Goal: Task Accomplishment & Management: Use online tool/utility

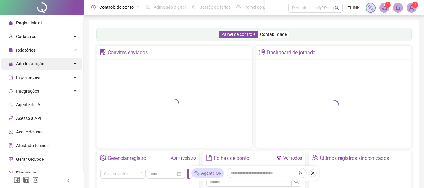
click at [36, 66] on span "Administração" at bounding box center [30, 63] width 28 height 5
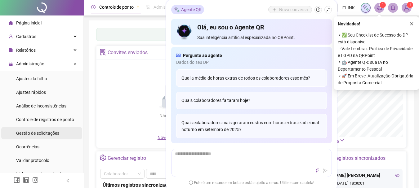
click at [42, 135] on span "Gestão de solicitações" at bounding box center [37, 133] width 43 height 5
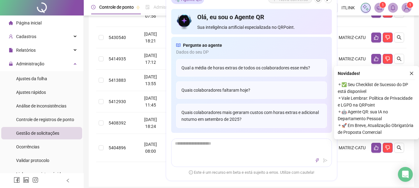
scroll to position [186, 0]
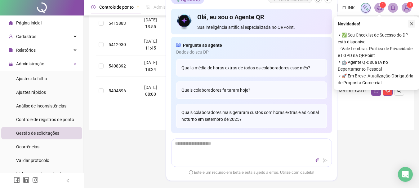
click at [413, 23] on icon "close" at bounding box center [411, 24] width 4 height 4
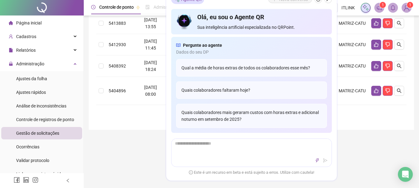
click at [156, 116] on ul "1" at bounding box center [251, 113] width 310 height 7
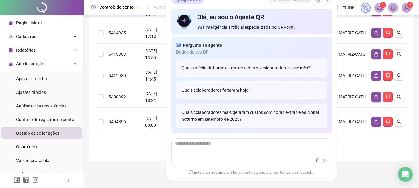
scroll to position [0, 0]
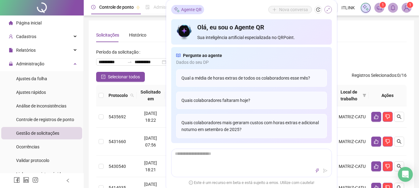
click at [328, 10] on icon "shrink" at bounding box center [328, 9] width 4 height 4
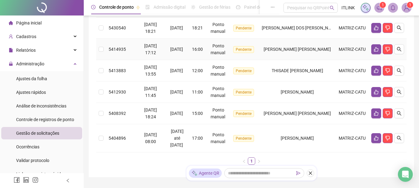
scroll to position [169, 0]
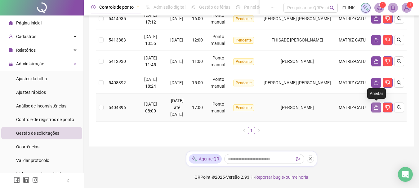
click at [377, 109] on icon "like" at bounding box center [376, 107] width 5 height 5
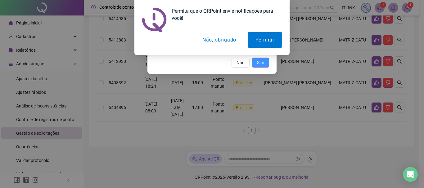
click at [264, 64] on span "Sim" at bounding box center [260, 62] width 7 height 7
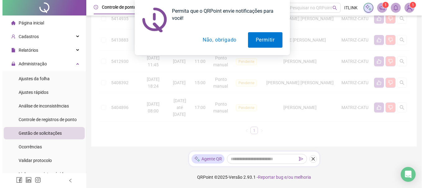
scroll to position [141, 0]
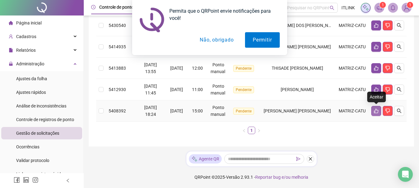
click at [378, 109] on icon "like" at bounding box center [376, 111] width 5 height 5
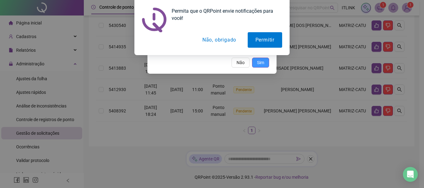
click at [263, 65] on span "Sim" at bounding box center [260, 62] width 7 height 7
click at [269, 39] on button "Permitir" at bounding box center [264, 40] width 34 height 16
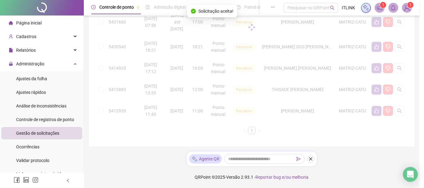
scroll to position [120, 0]
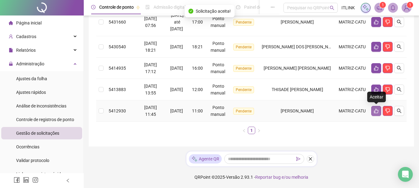
click at [375, 111] on icon "like" at bounding box center [376, 111] width 4 height 5
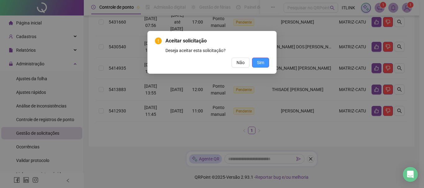
click at [254, 62] on button "Sim" at bounding box center [260, 63] width 17 height 10
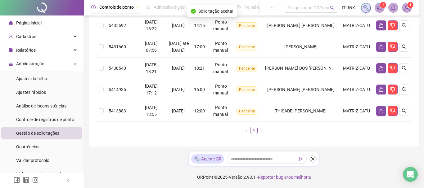
scroll to position [98, 0]
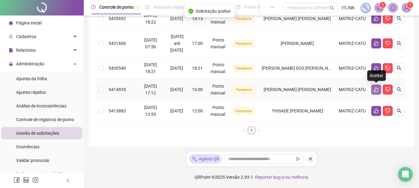
click at [375, 89] on icon "like" at bounding box center [376, 89] width 5 height 5
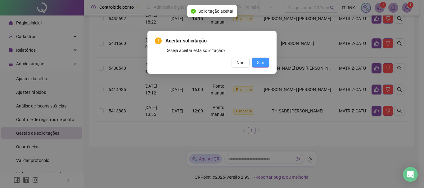
click at [258, 65] on span "Sim" at bounding box center [260, 62] width 7 height 7
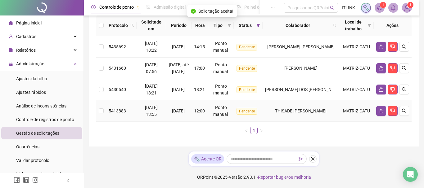
scroll to position [77, 0]
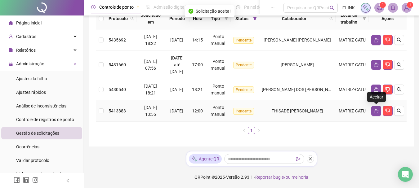
click at [375, 110] on icon "like" at bounding box center [376, 111] width 5 height 5
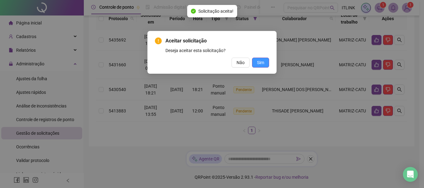
click at [259, 64] on span "Sim" at bounding box center [260, 62] width 7 height 7
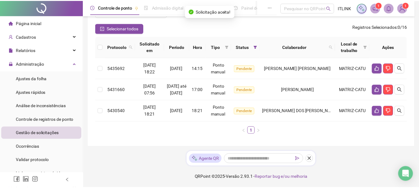
scroll to position [56, 0]
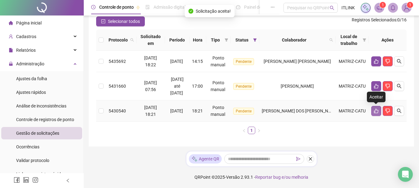
click at [377, 110] on icon "like" at bounding box center [376, 111] width 4 height 5
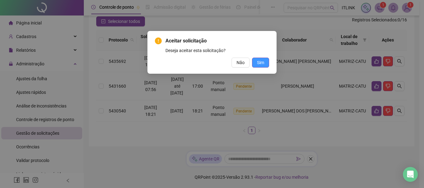
click at [253, 62] on button "Sim" at bounding box center [260, 63] width 17 height 10
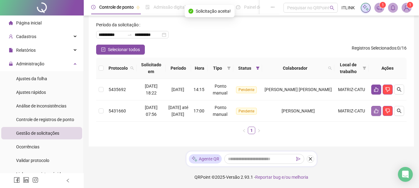
scroll to position [34, 0]
click at [378, 110] on button "button" at bounding box center [376, 111] width 10 height 10
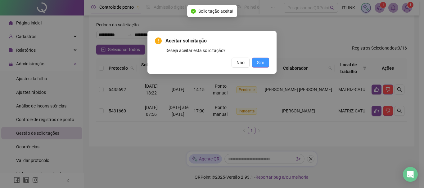
click at [262, 63] on span "Sim" at bounding box center [260, 62] width 7 height 7
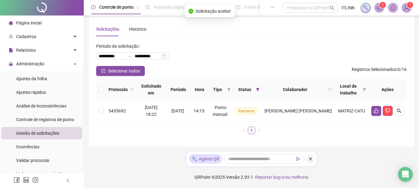
scroll to position [6, 0]
click at [378, 109] on icon "like" at bounding box center [376, 111] width 5 height 5
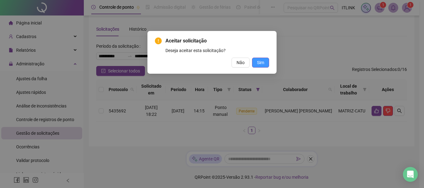
click at [265, 61] on button "Sim" at bounding box center [260, 63] width 17 height 10
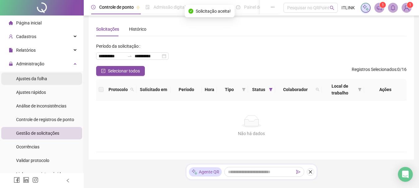
click at [38, 79] on span "Ajustes da folha" at bounding box center [31, 78] width 31 height 5
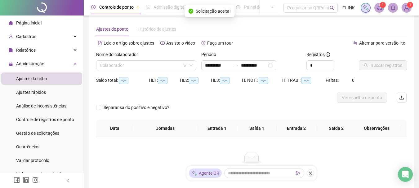
type input "**********"
click at [142, 65] on input "search" at bounding box center [143, 65] width 87 height 9
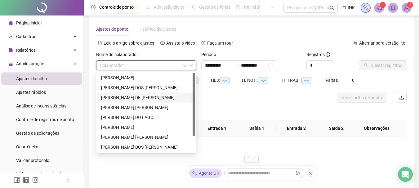
click at [140, 96] on div "[PERSON_NAME] DE [PERSON_NAME]" at bounding box center [146, 97] width 90 height 7
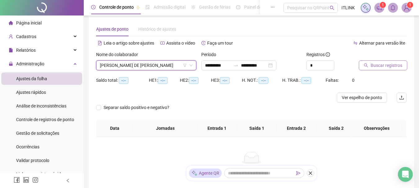
click at [391, 65] on span "Buscar registros" at bounding box center [387, 65] width 32 height 7
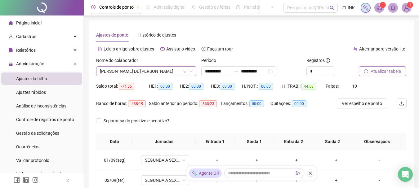
click at [139, 73] on span "[PERSON_NAME] DE [PERSON_NAME]" at bounding box center [146, 71] width 93 height 9
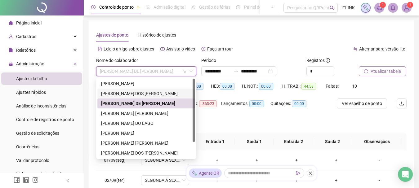
click at [143, 93] on div "[PERSON_NAME] DOS [PERSON_NAME]" at bounding box center [146, 93] width 90 height 7
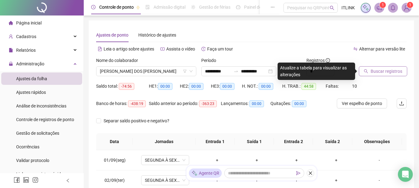
click at [384, 71] on span "Buscar registros" at bounding box center [387, 71] width 32 height 7
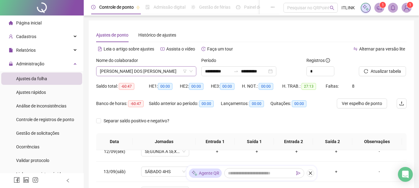
click at [145, 73] on span "[PERSON_NAME] DOS [PERSON_NAME]" at bounding box center [146, 71] width 93 height 9
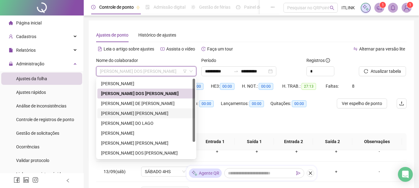
click at [134, 112] on div "[PERSON_NAME] [PERSON_NAME]" at bounding box center [146, 113] width 90 height 7
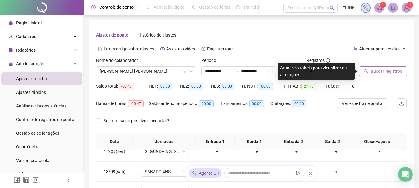
click at [383, 73] on span "Buscar registros" at bounding box center [387, 71] width 32 height 7
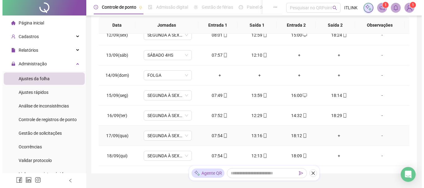
scroll to position [144, 0]
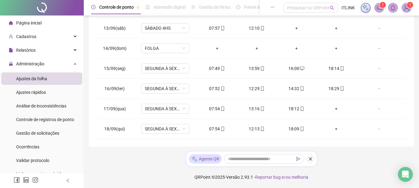
click at [406, 8] on img at bounding box center [406, 7] width 9 height 9
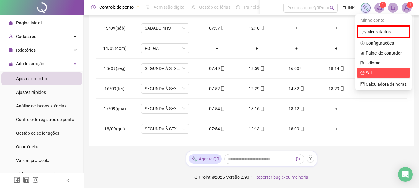
click at [375, 74] on span "Sair" at bounding box center [383, 72] width 46 height 7
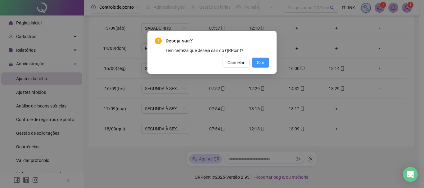
click at [264, 65] on button "Sim" at bounding box center [260, 63] width 17 height 10
